Goal: Obtain resource: Download file/media

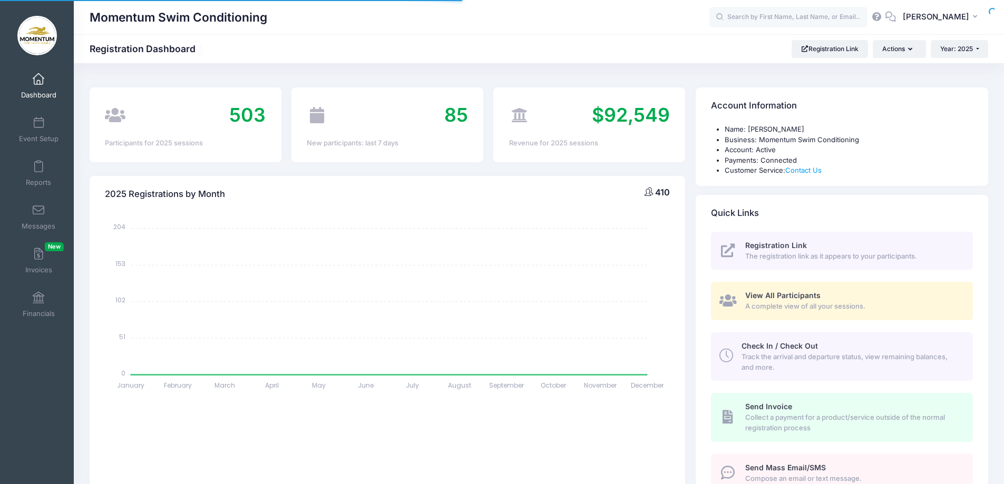
select select
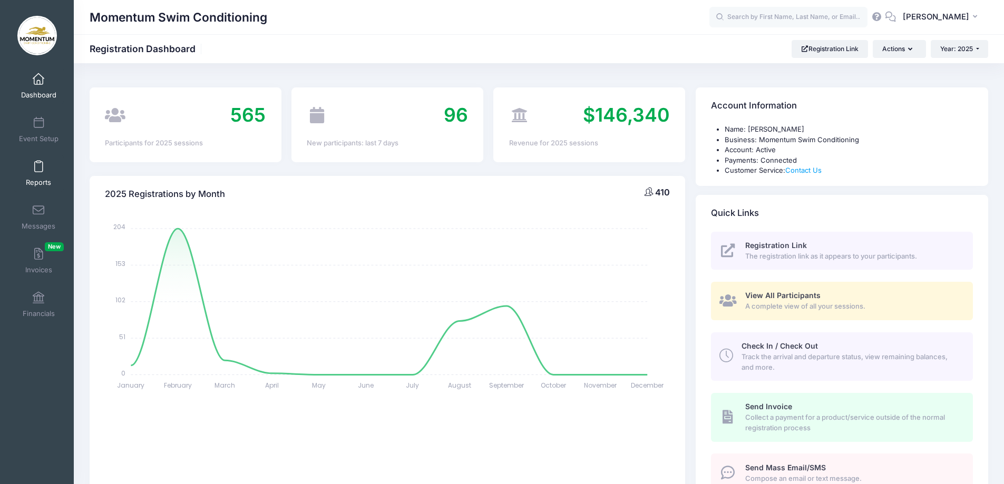
click at [45, 175] on link "Reports" at bounding box center [39, 173] width 50 height 37
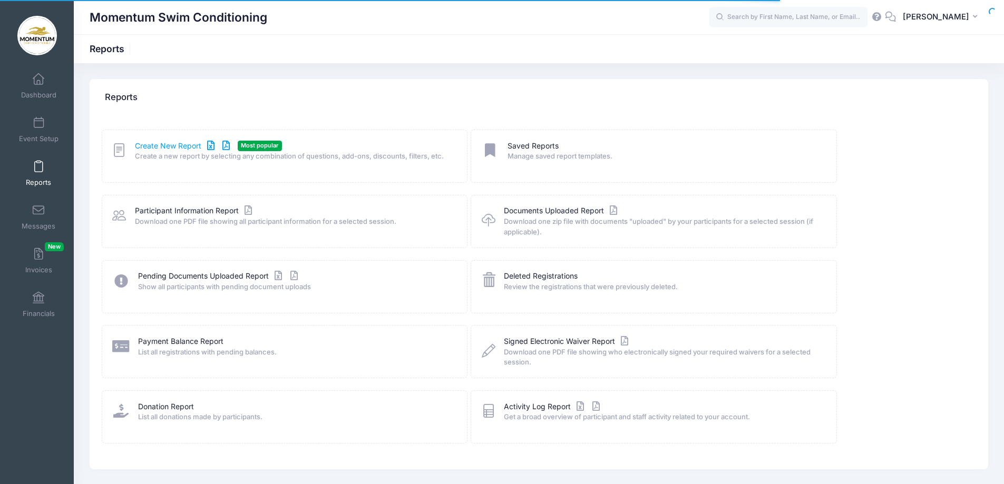
click at [149, 144] on link "Create New Report" at bounding box center [184, 146] width 98 height 11
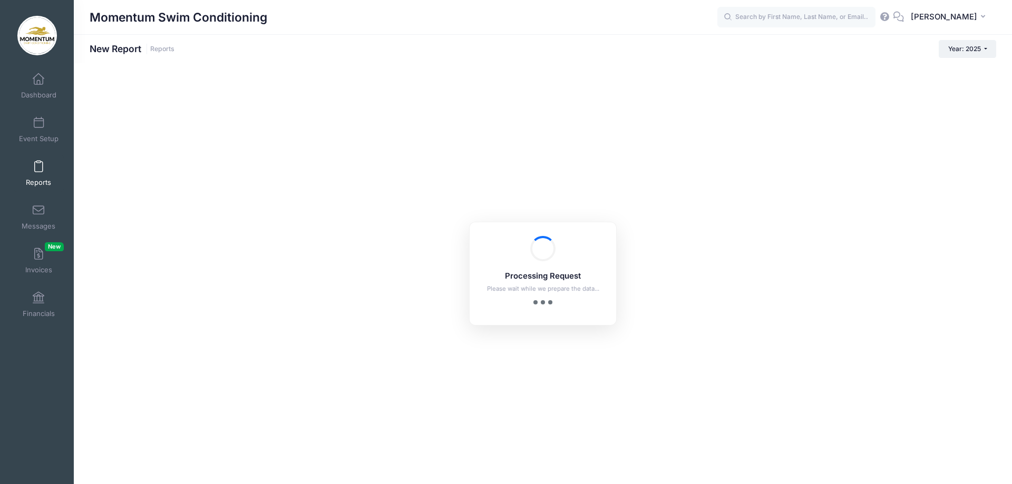
checkbox input "true"
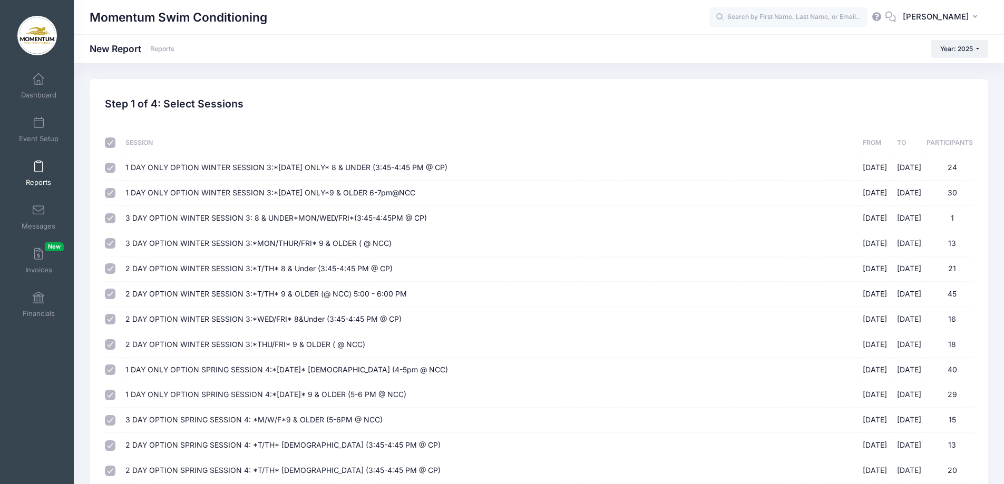
click at [106, 143] on input "checkbox" at bounding box center [110, 143] width 11 height 11
checkbox input "false"
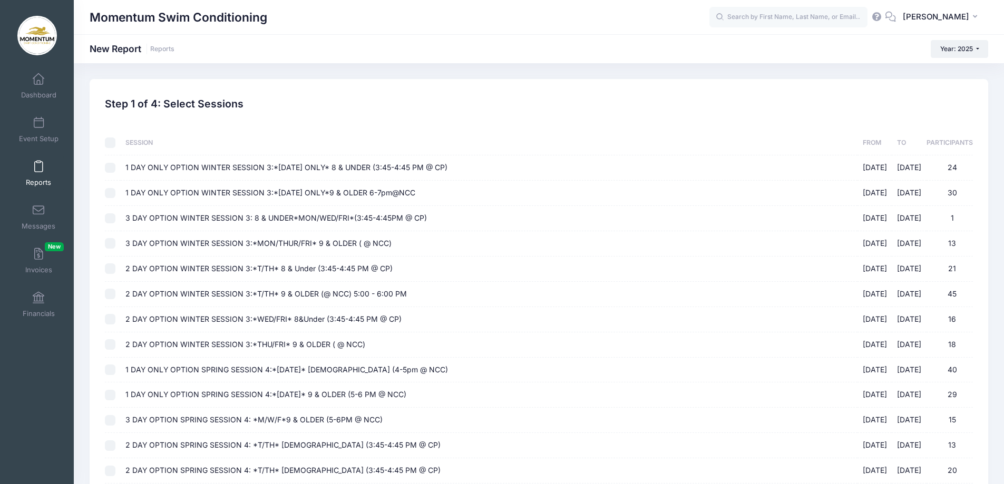
checkbox input "false"
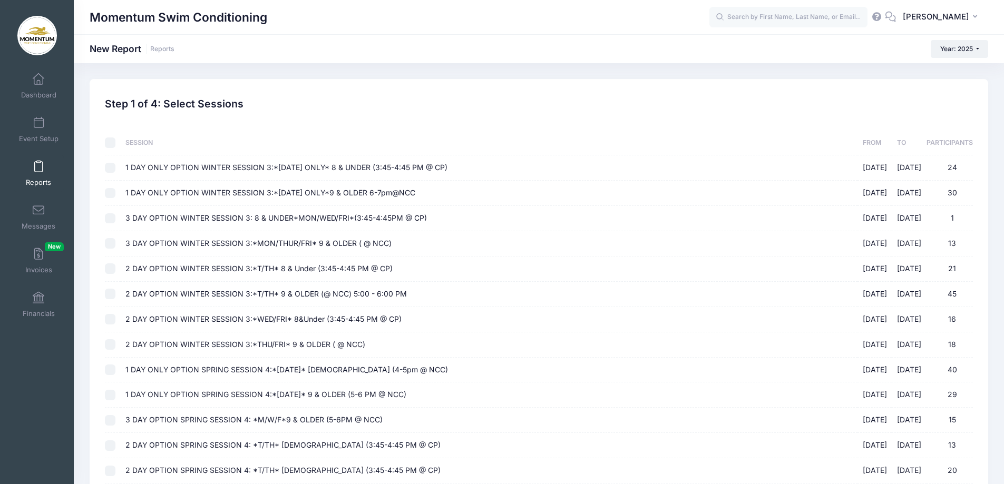
checkbox input "false"
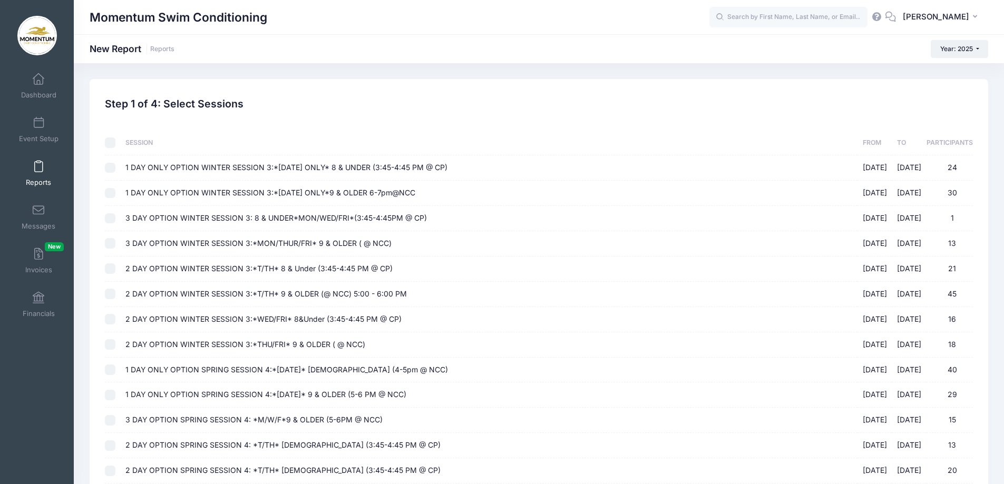
checkbox input "false"
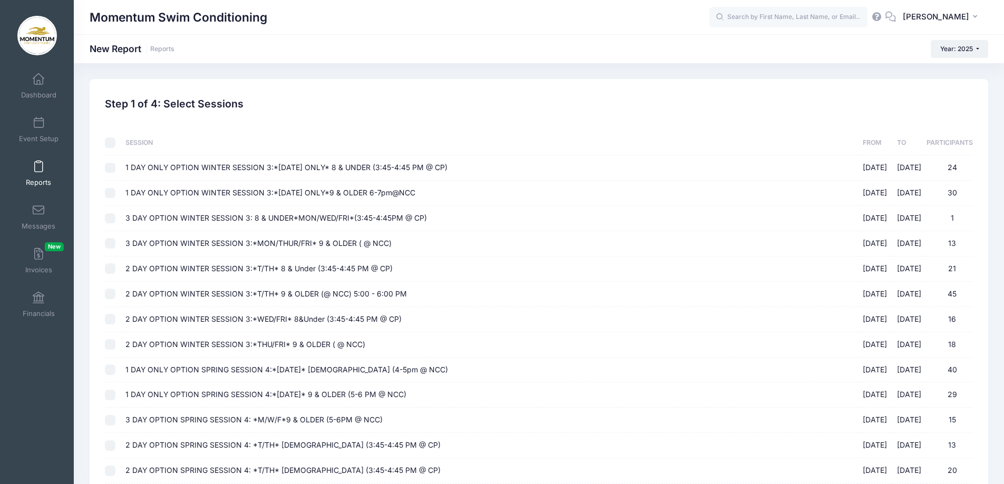
checkbox input "false"
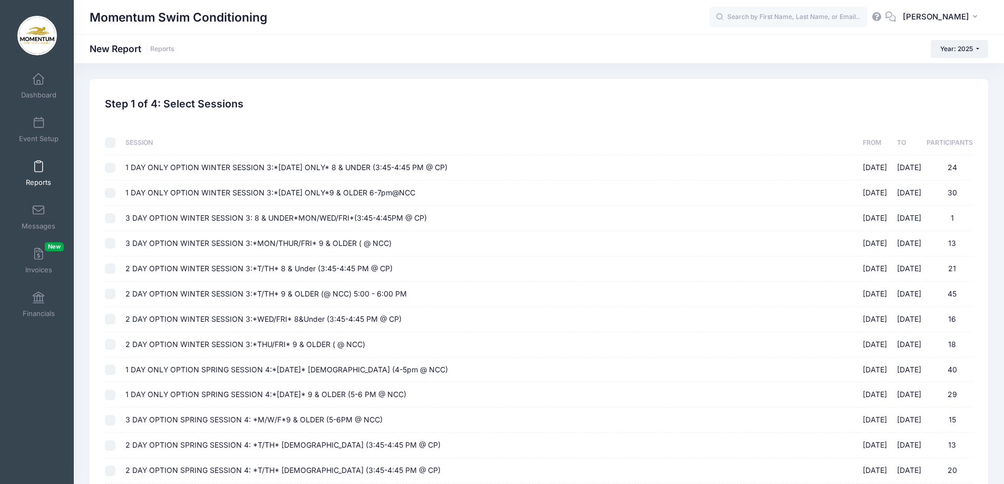
checkbox input "false"
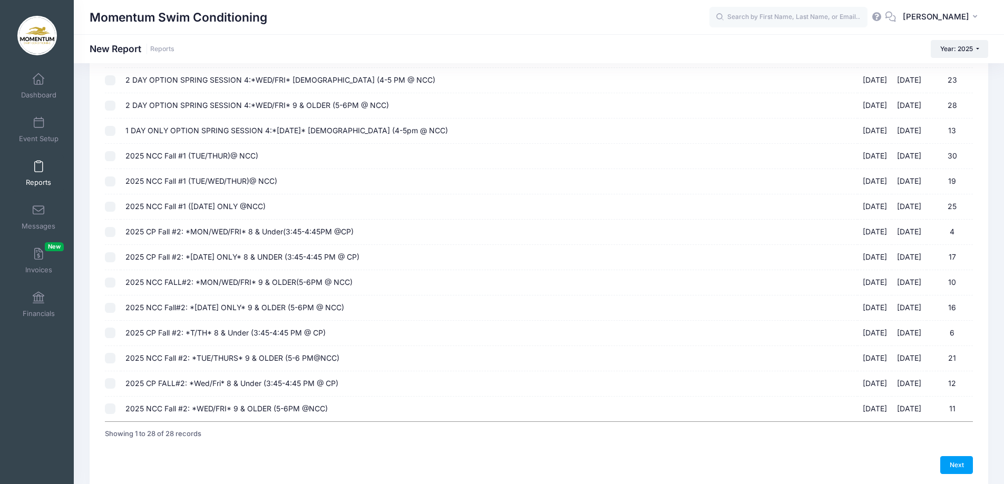
scroll to position [484, 0]
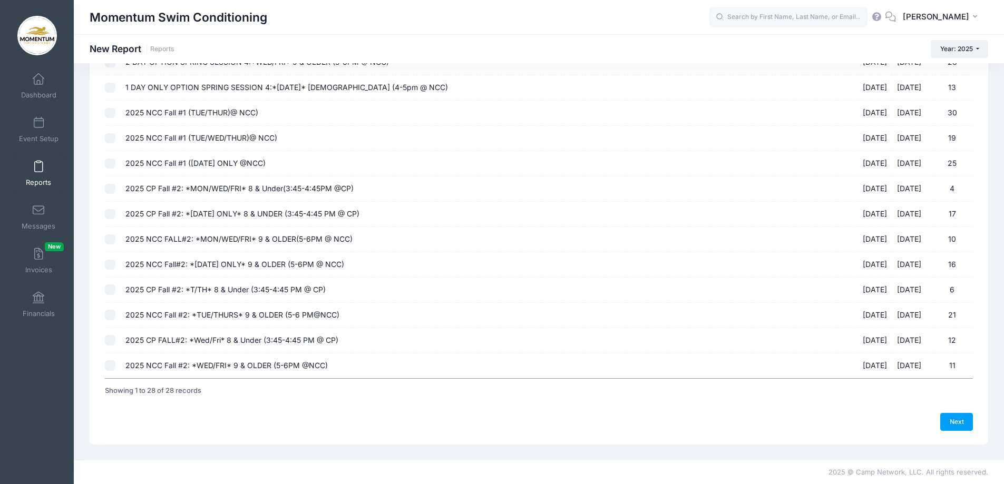
click at [109, 137] on input "2025 NCC Fall #1 (TUE/WED/THUR)@ NCC) 09/16/2025 - 10/23/2025 19" at bounding box center [110, 138] width 11 height 11
checkbox input "true"
click at [110, 162] on input "2025 NCC Fall #1 (WEDNESDAY ONLY @NCC) 09/17/2025 - 10/22/2025 25" at bounding box center [110, 164] width 11 height 11
checkbox input "true"
click at [954, 417] on link "Next" at bounding box center [956, 422] width 33 height 18
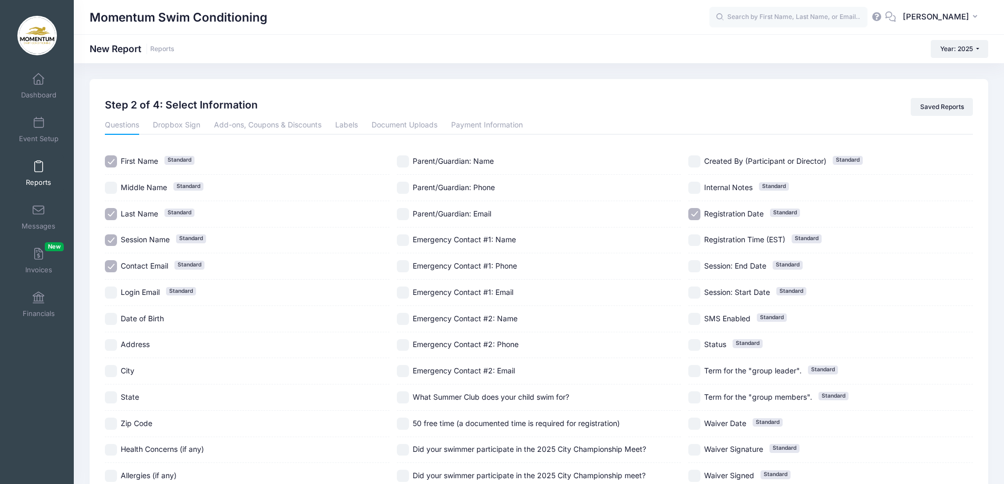
click at [115, 240] on input "Session Name Standard" at bounding box center [111, 240] width 12 height 12
checkbox input "false"
click at [112, 268] on input "Contact Email Standard" at bounding box center [111, 266] width 12 height 12
checkbox input "false"
click at [112, 320] on input "Date of Birth" at bounding box center [111, 319] width 12 height 12
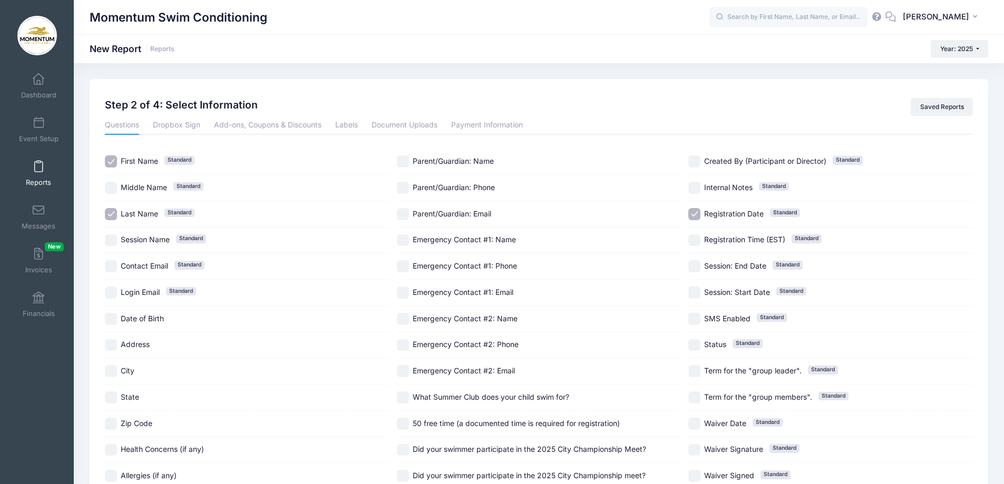
checkbox input "true"
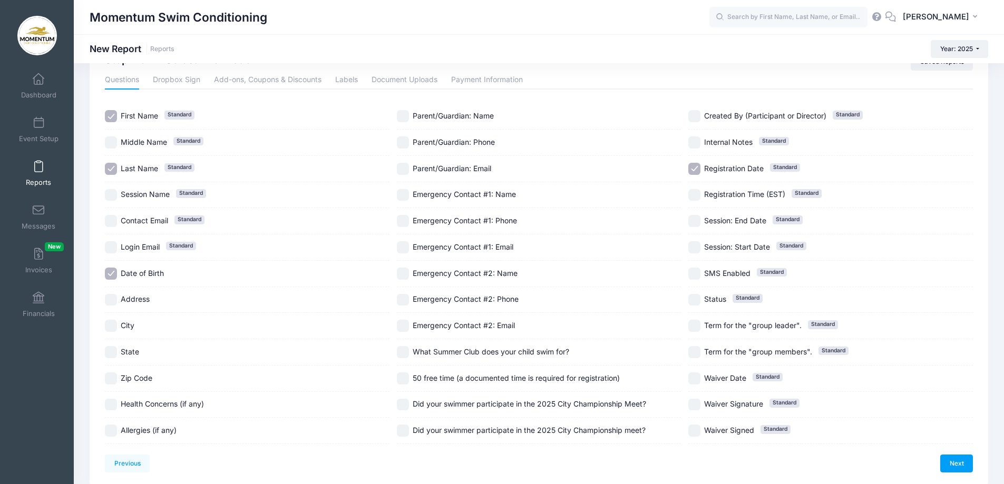
scroll to position [87, 0]
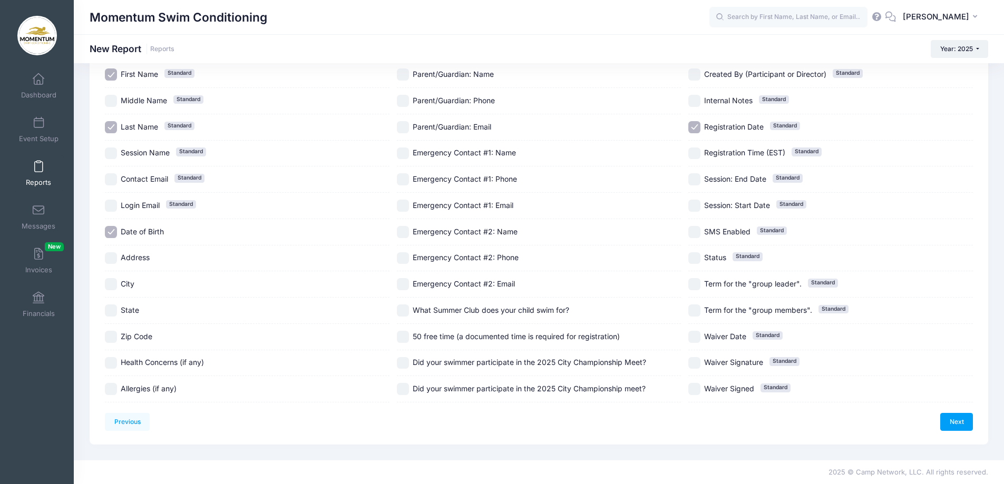
click at [696, 124] on input "Registration Date Standard" at bounding box center [694, 127] width 12 height 12
checkbox input "false"
click at [956, 420] on link "Next" at bounding box center [956, 422] width 33 height 18
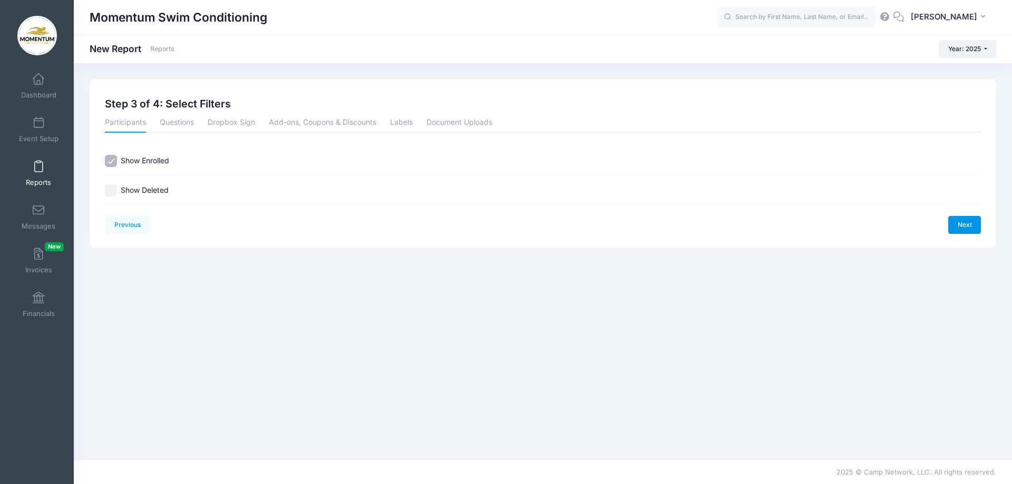
click at [963, 218] on link "Next" at bounding box center [964, 225] width 33 height 18
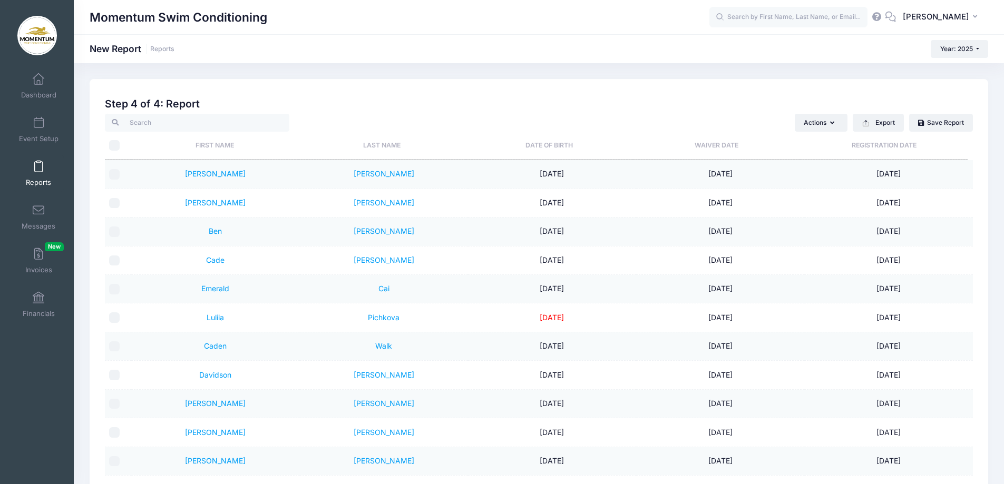
click at [389, 146] on th "Last Name" at bounding box center [381, 146] width 167 height 28
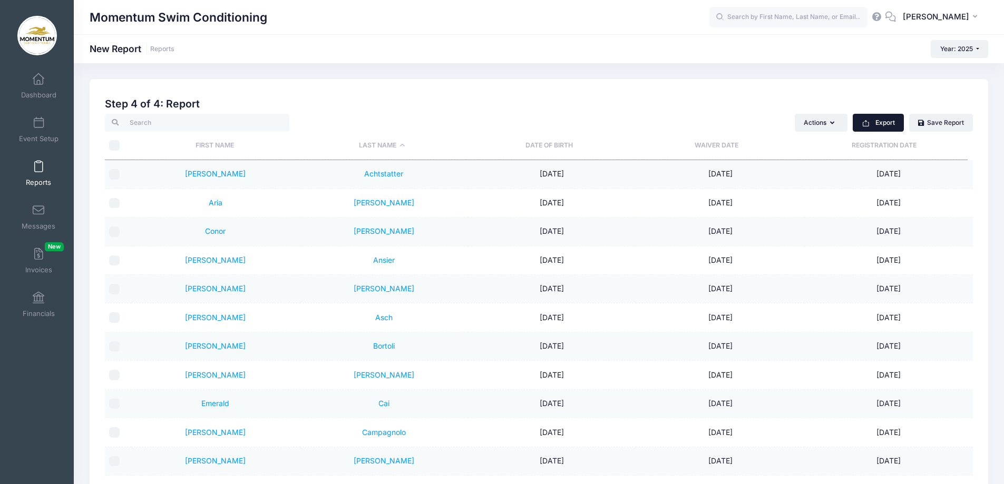
click at [871, 121] on button "Export" at bounding box center [878, 123] width 51 height 18
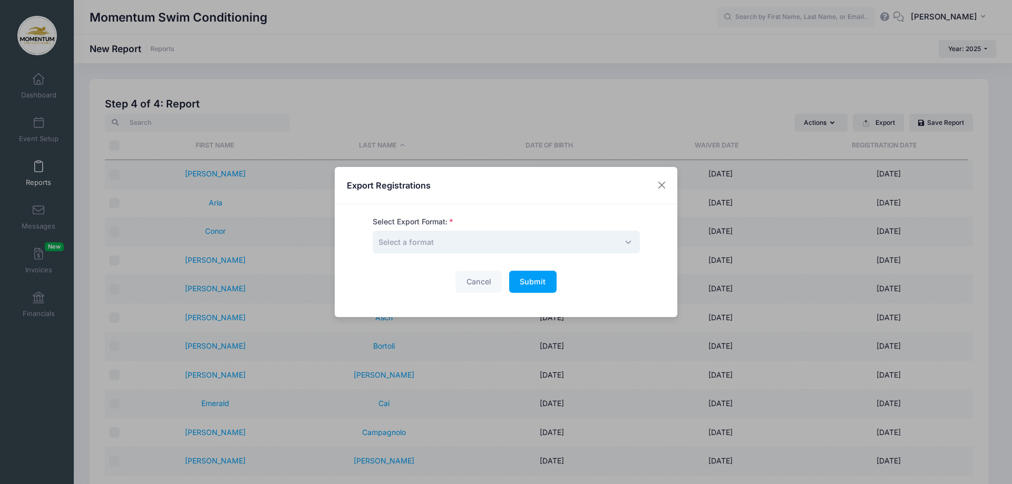
click at [626, 242] on span "Select a format" at bounding box center [506, 242] width 267 height 23
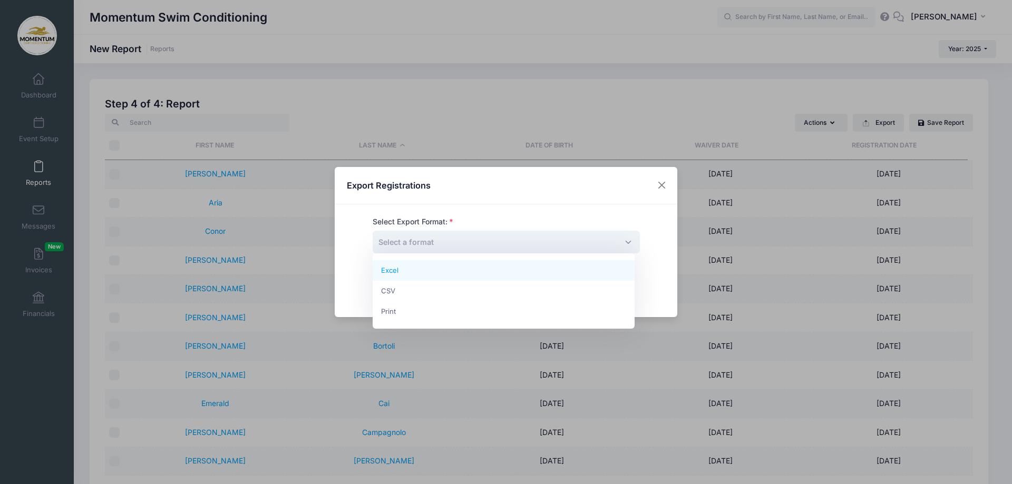
select select "excel"
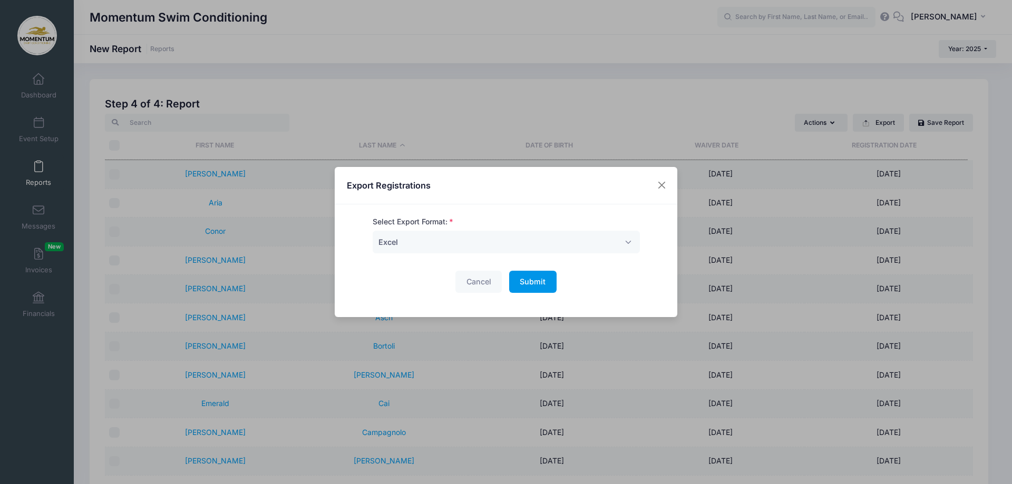
click at [540, 285] on span "Submit" at bounding box center [533, 281] width 26 height 9
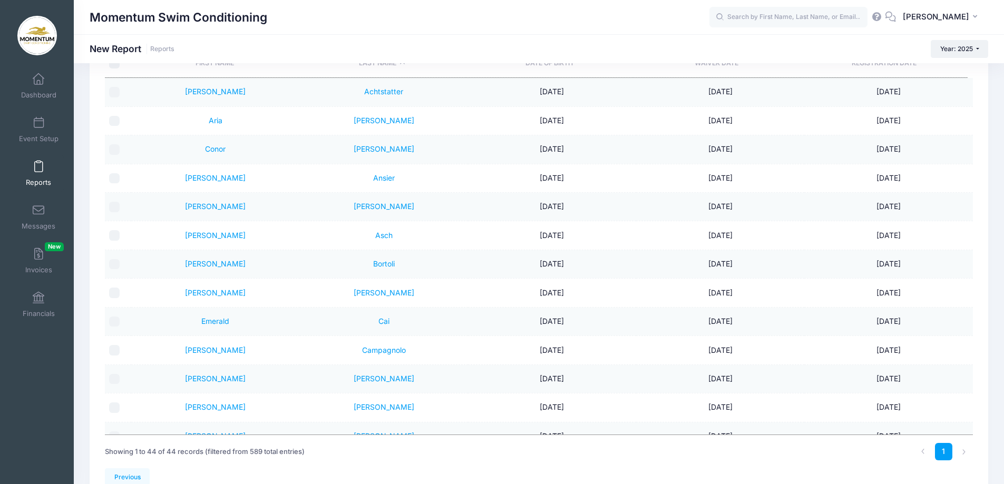
scroll to position [138, 0]
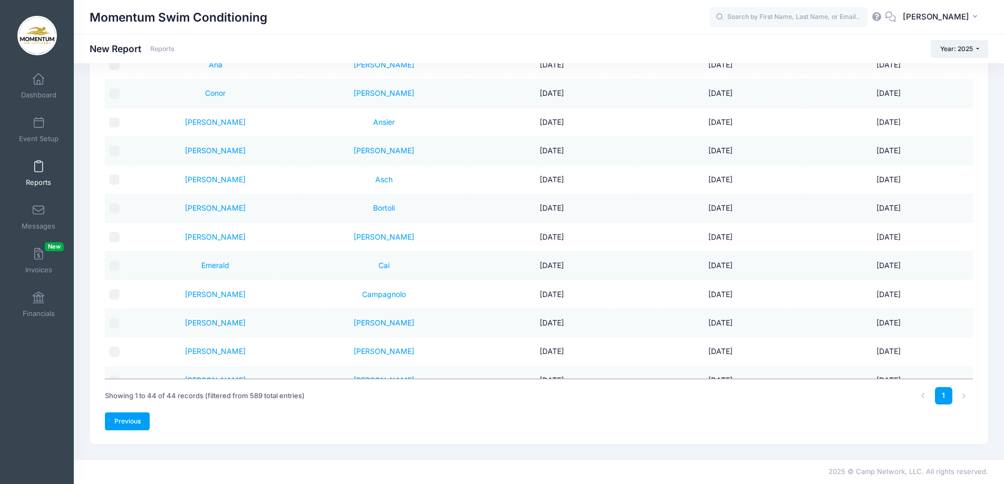
click at [124, 425] on link "Previous" at bounding box center [127, 422] width 45 height 18
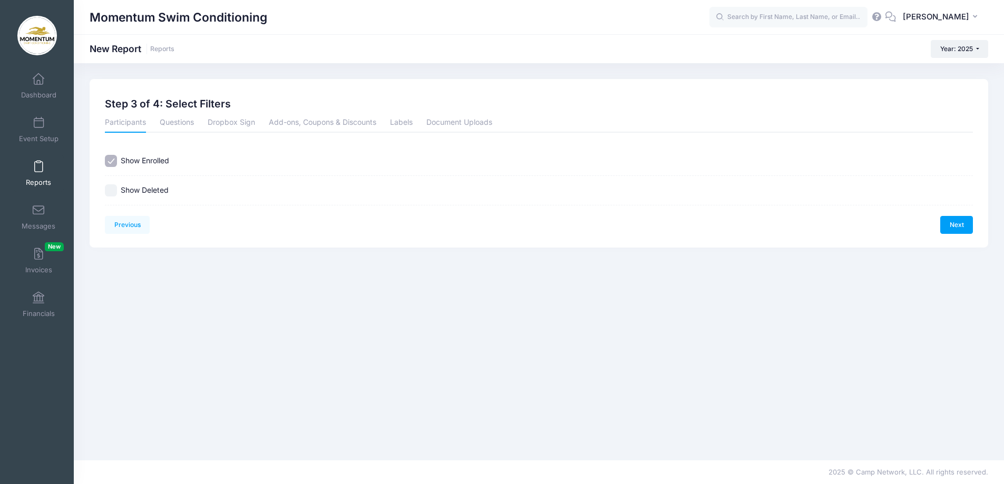
scroll to position [0, 0]
click at [129, 226] on link "Previous" at bounding box center [127, 225] width 45 height 18
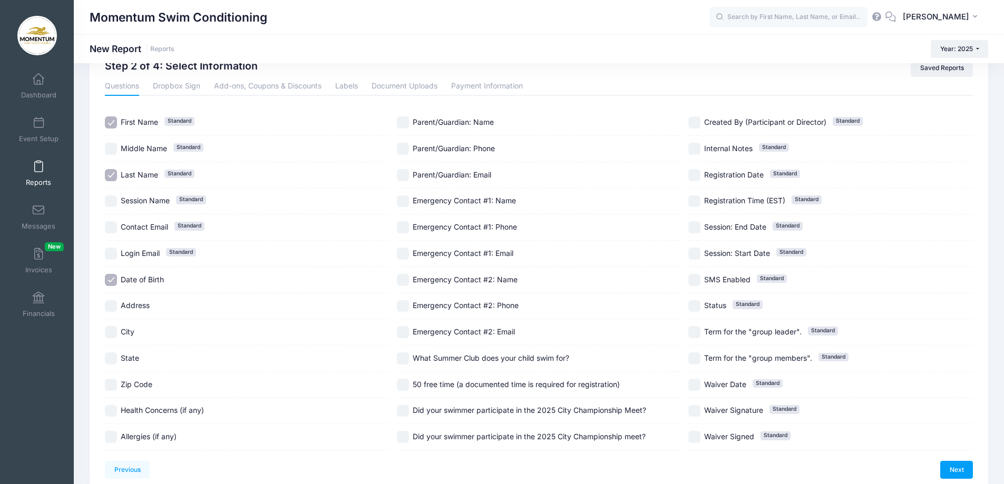
scroll to position [87, 0]
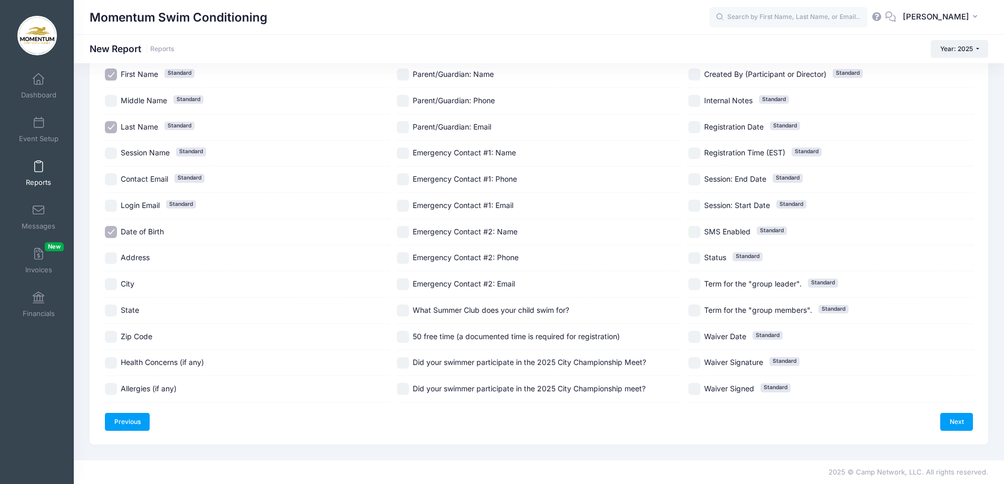
click at [129, 418] on link "Previous" at bounding box center [127, 422] width 45 height 18
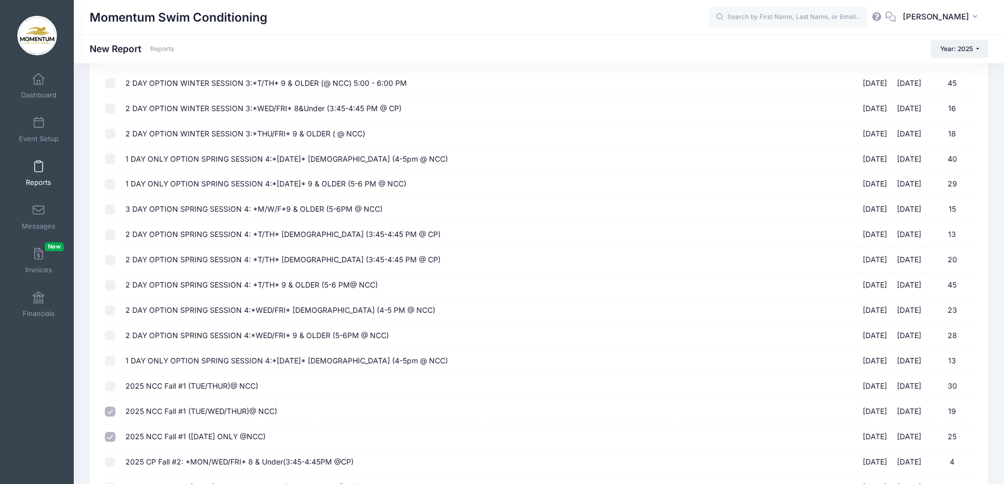
scroll to position [484, 0]
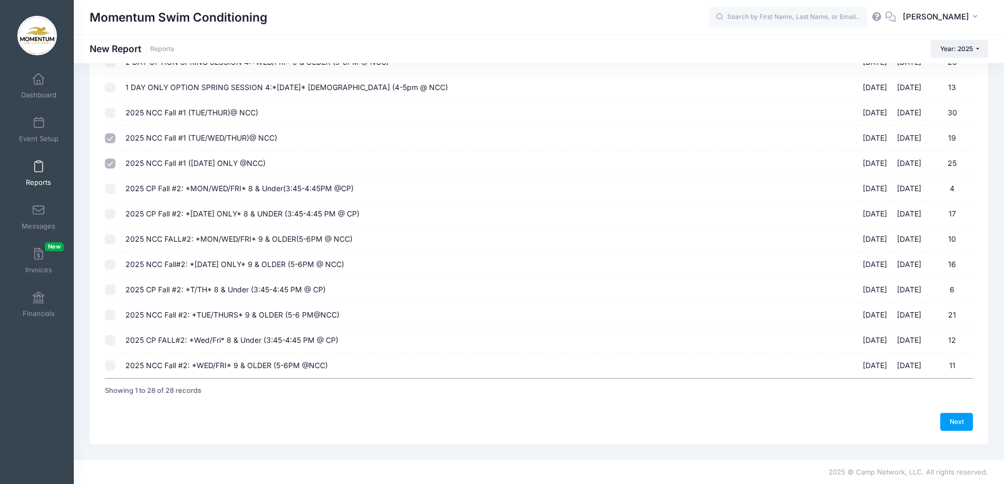
click at [111, 137] on input "2025 NCC Fall #1 (TUE/WED/THUR)@ NCC) 09/16/2025 - 10/23/2025 19" at bounding box center [110, 138] width 11 height 11
checkbox input "false"
click at [959, 419] on link "Next" at bounding box center [956, 422] width 33 height 18
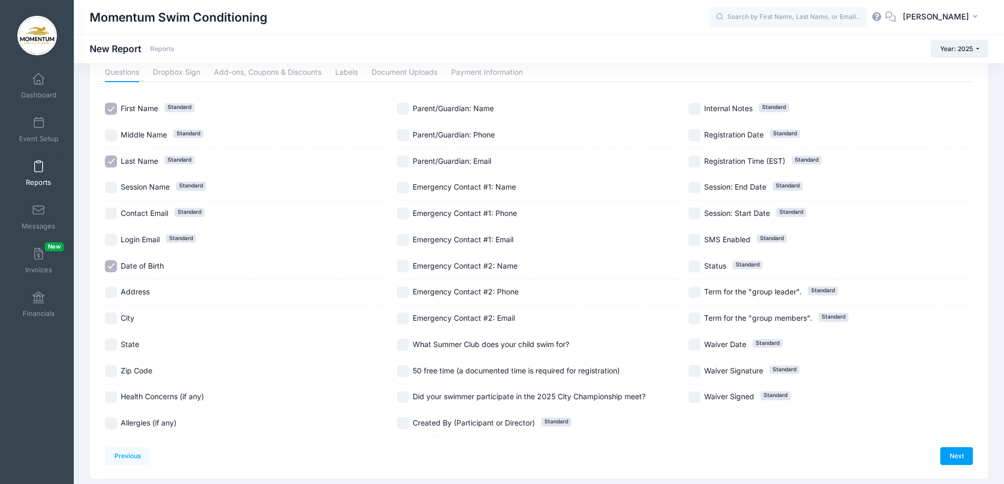
scroll to position [87, 0]
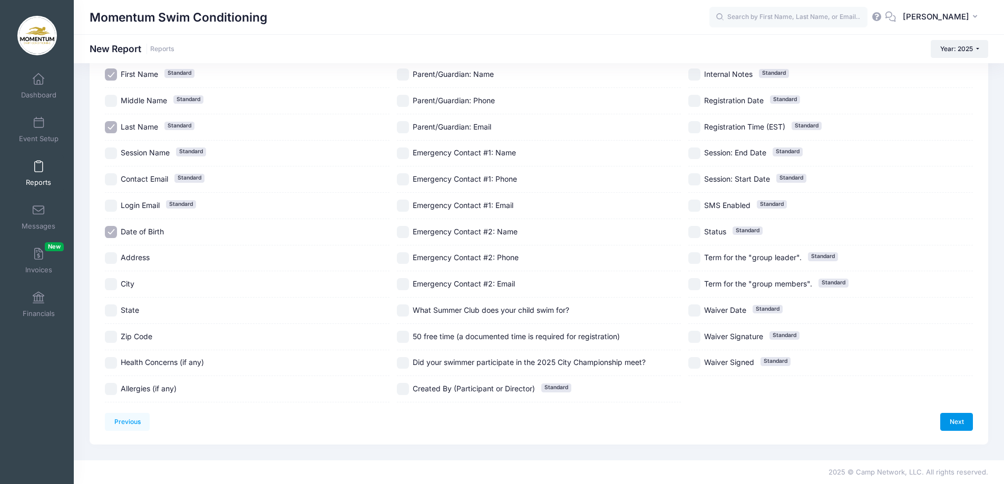
click at [955, 422] on link "Next" at bounding box center [956, 422] width 33 height 18
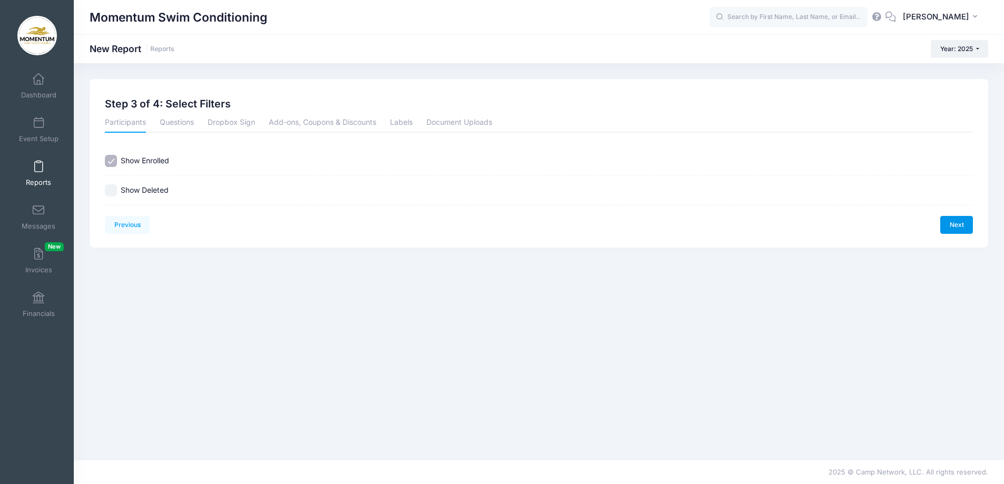
scroll to position [0, 0]
click at [963, 223] on link "Next" at bounding box center [964, 225] width 33 height 18
